Goal: Check status

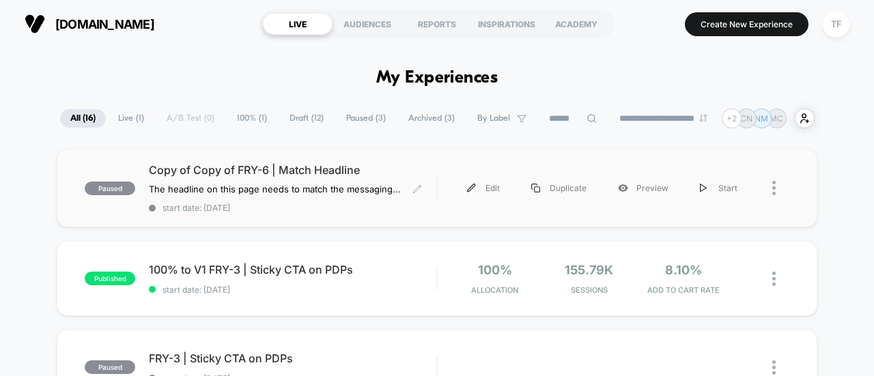
click at [353, 209] on span "start date: [DATE]" at bounding box center [293, 208] width 288 height 10
